Goal: Task Accomplishment & Management: Manage account settings

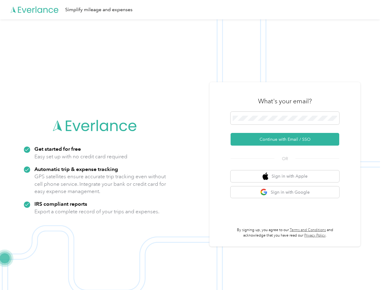
click at [191, 145] on img at bounding box center [190, 164] width 380 height 290
click at [191, 10] on div "Simplify mileage and expenses" at bounding box center [190, 9] width 380 height 19
click at [287, 139] on button "Continue with Email / SSO" at bounding box center [285, 139] width 109 height 13
click at [287, 176] on button "Sign in with Apple" at bounding box center [285, 176] width 109 height 12
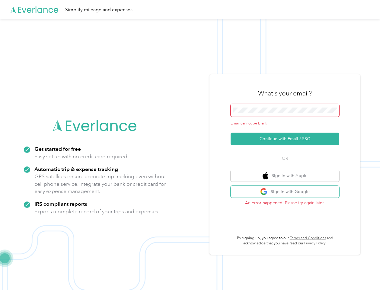
click at [287, 192] on button "Sign in with Google" at bounding box center [285, 192] width 109 height 12
